Goal: Navigation & Orientation: Find specific page/section

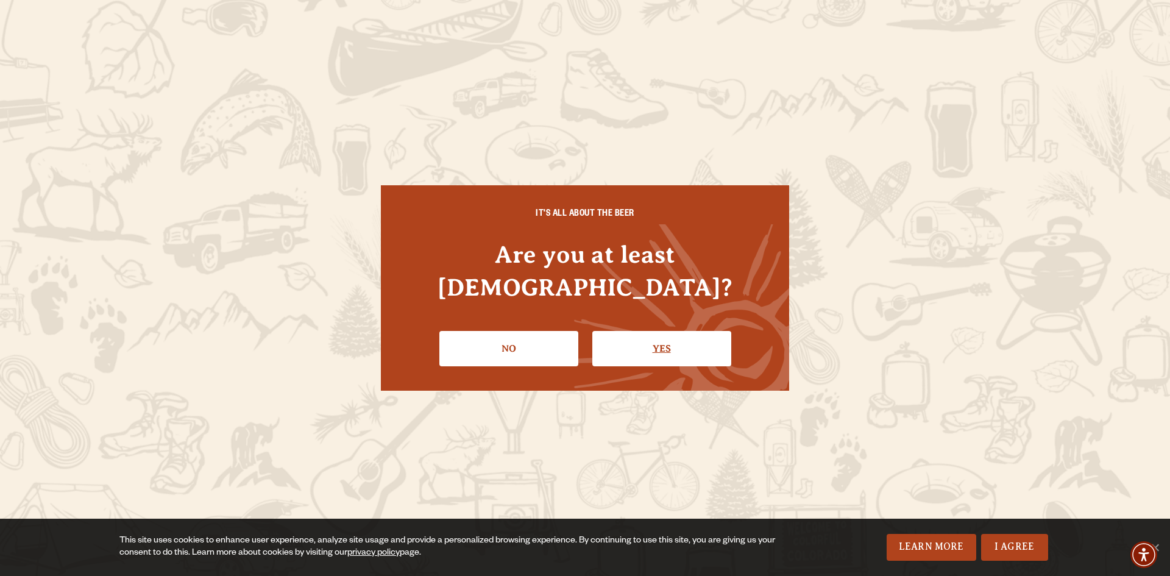
click at [664, 331] on link "Yes" at bounding box center [661, 348] width 139 height 35
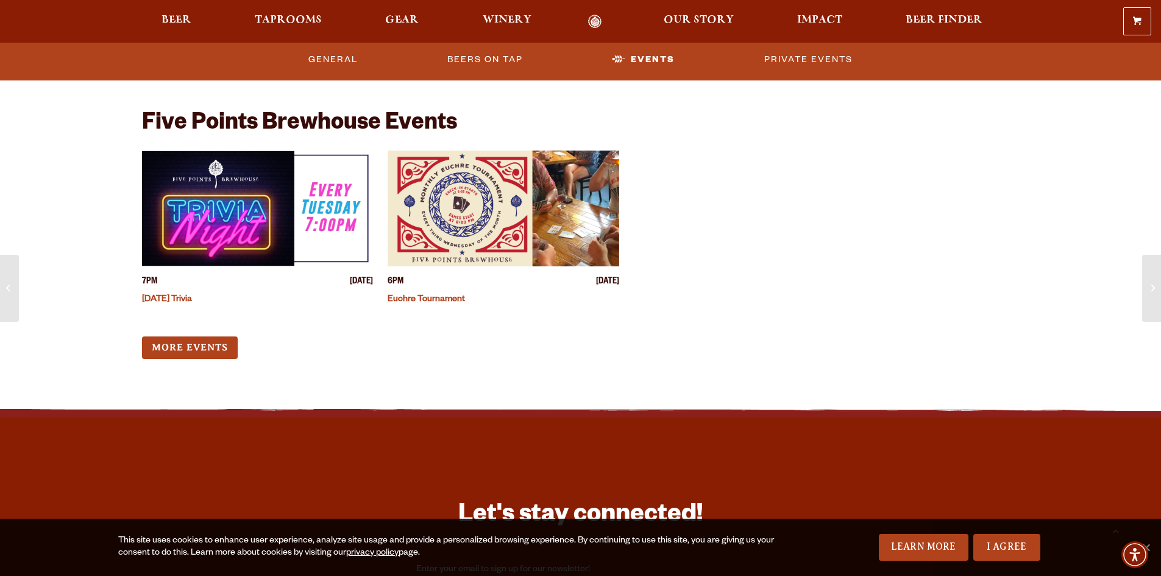
scroll to position [1463, 0]
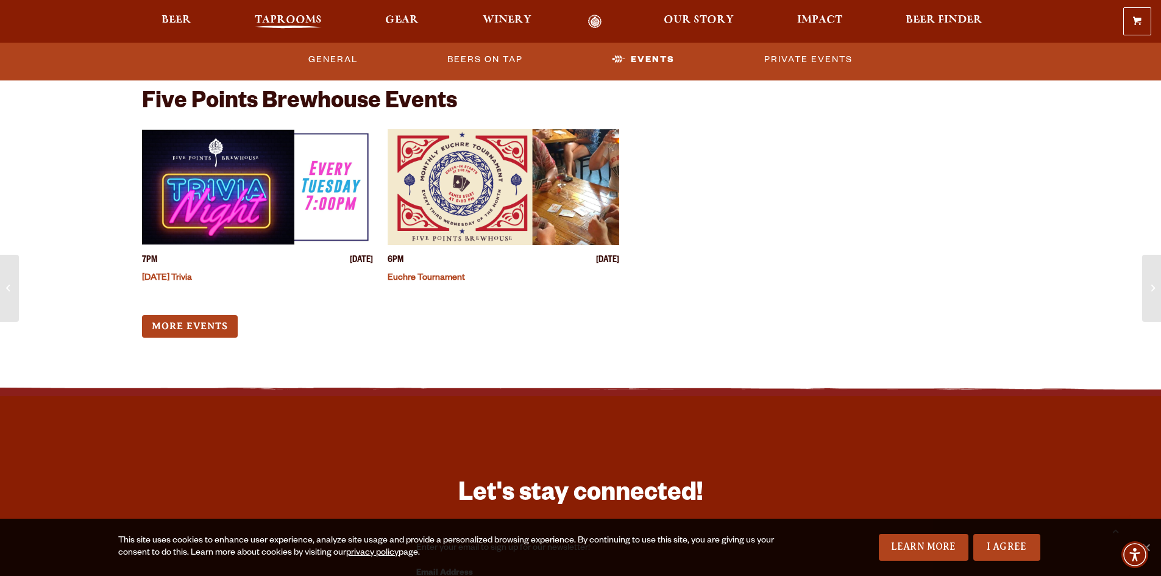
click at [272, 15] on span "Taprooms" at bounding box center [288, 20] width 67 height 10
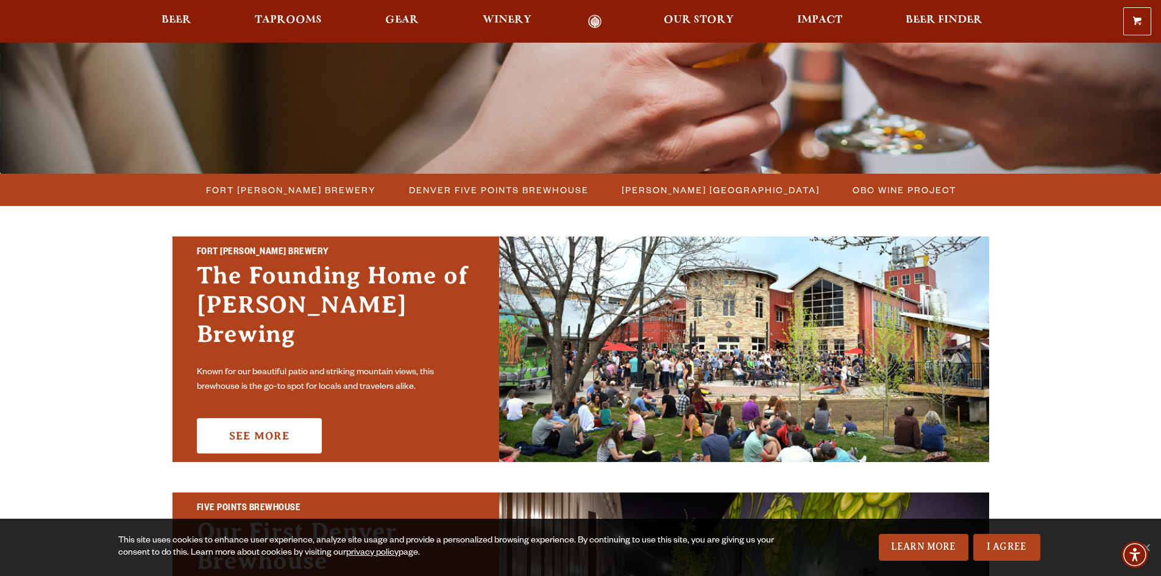
scroll to position [244, 0]
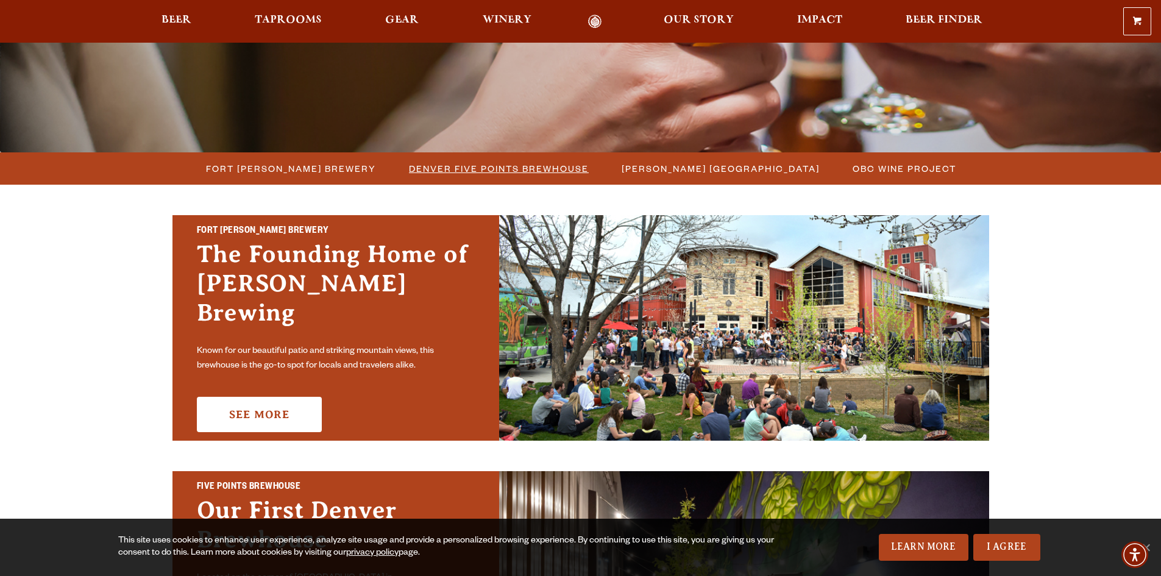
click at [450, 168] on span "Denver Five Points Brewhouse" at bounding box center [499, 169] width 180 height 18
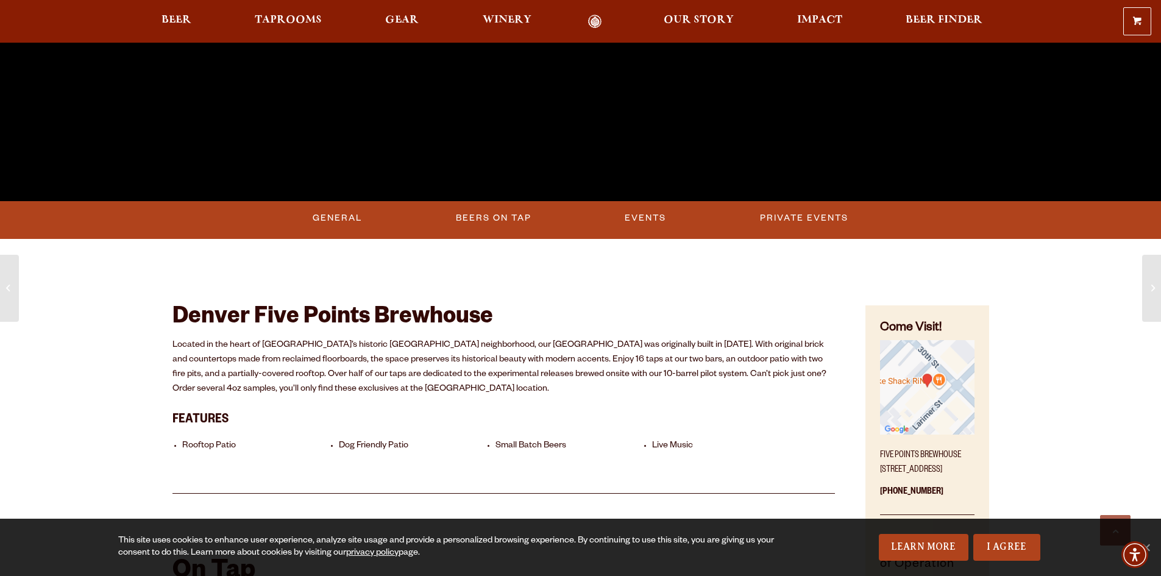
scroll to position [609, 0]
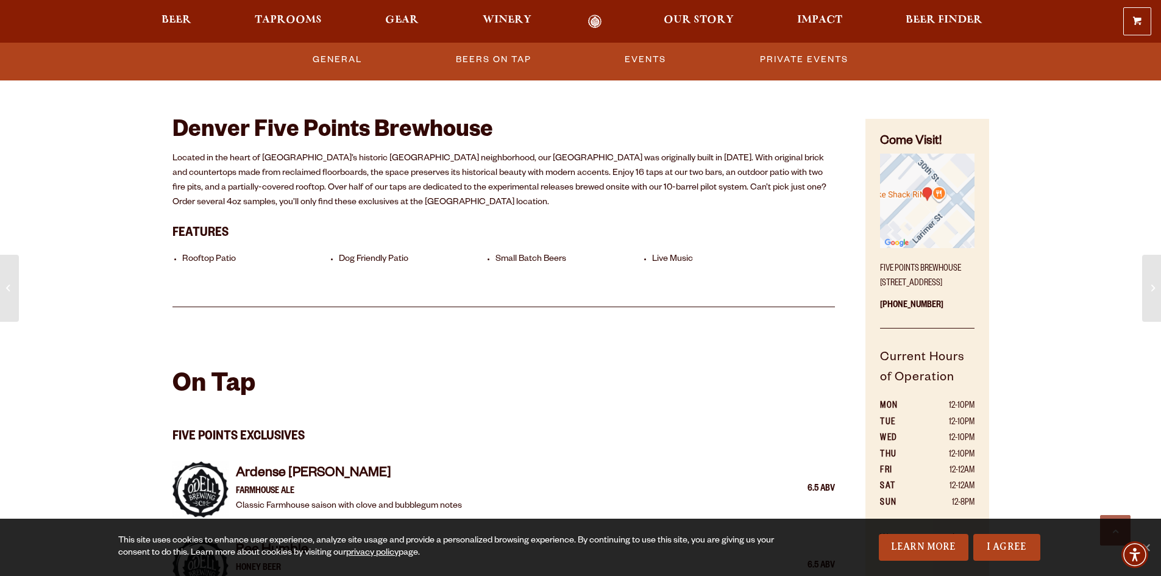
click at [929, 216] on img "Find on Google Maps (opens in a new window)" at bounding box center [927, 201] width 94 height 94
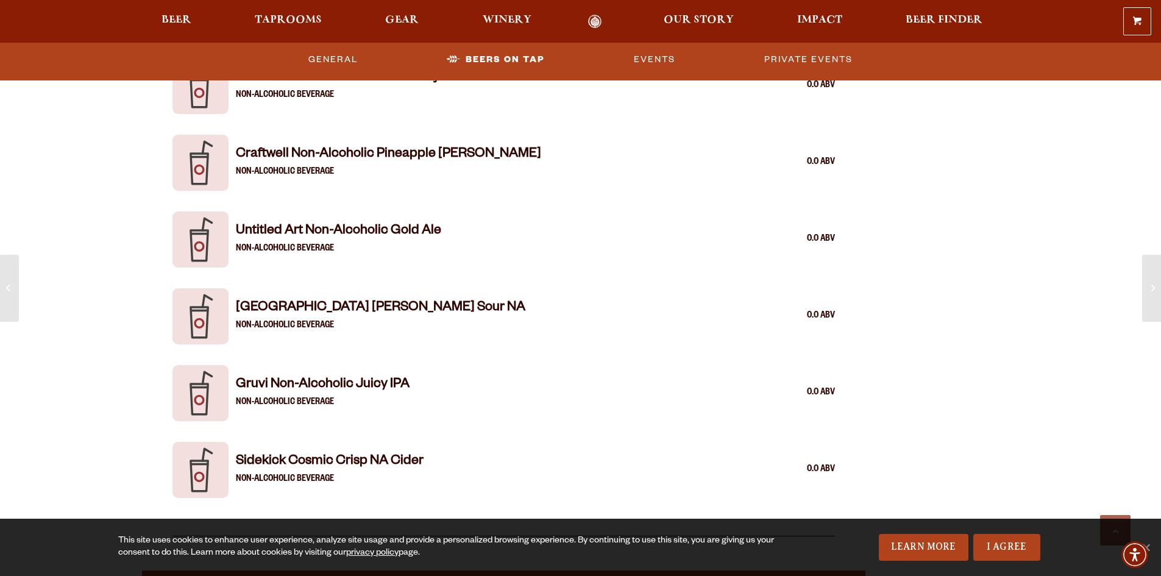
scroll to position [2742, 0]
